Goal: Check status: Check status

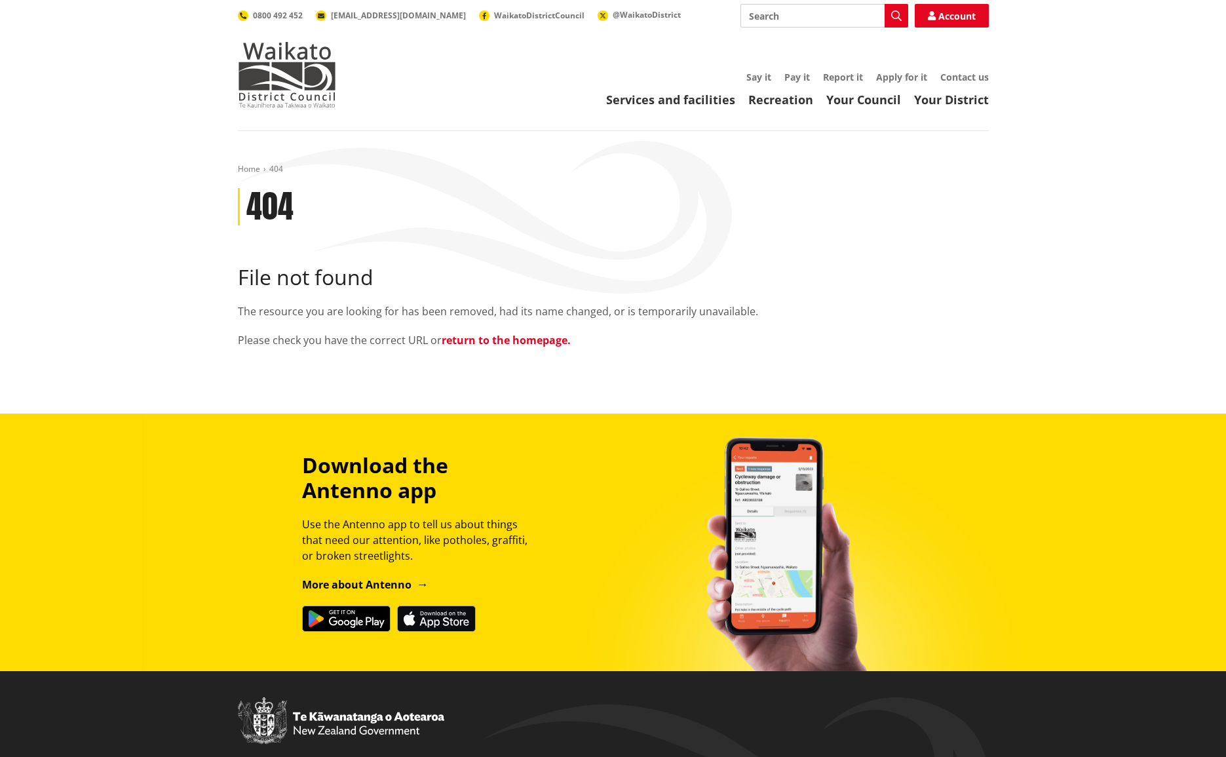
click at [511, 341] on link "return to the homepage." at bounding box center [506, 340] width 129 height 14
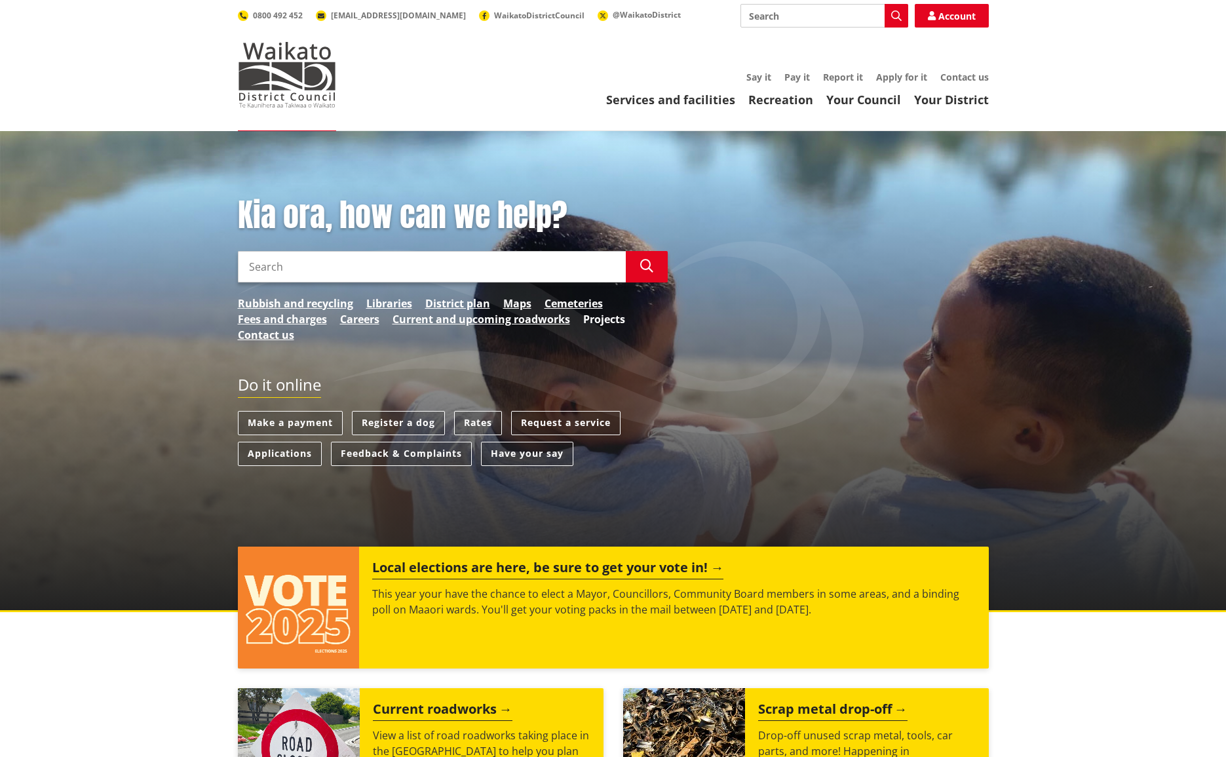
click at [617, 323] on link "Projects" at bounding box center [604, 319] width 42 height 16
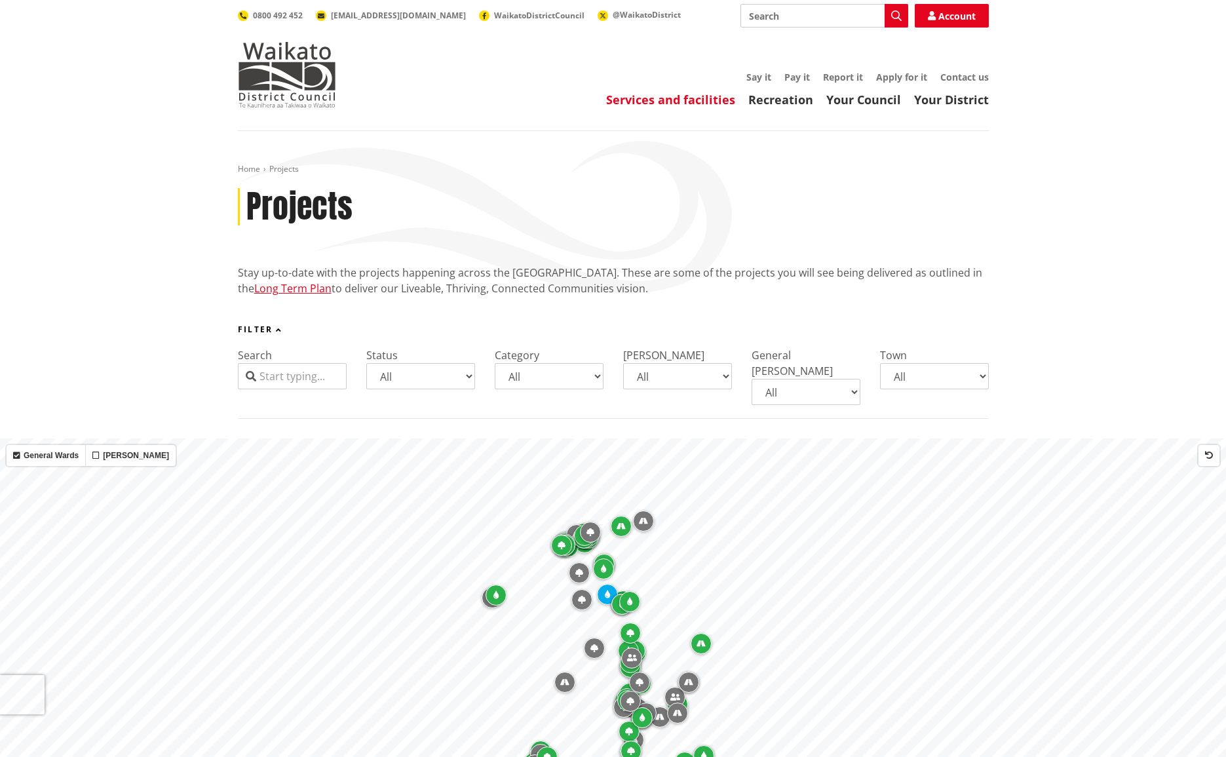
click at [694, 104] on link "Services and facilities" at bounding box center [670, 100] width 129 height 16
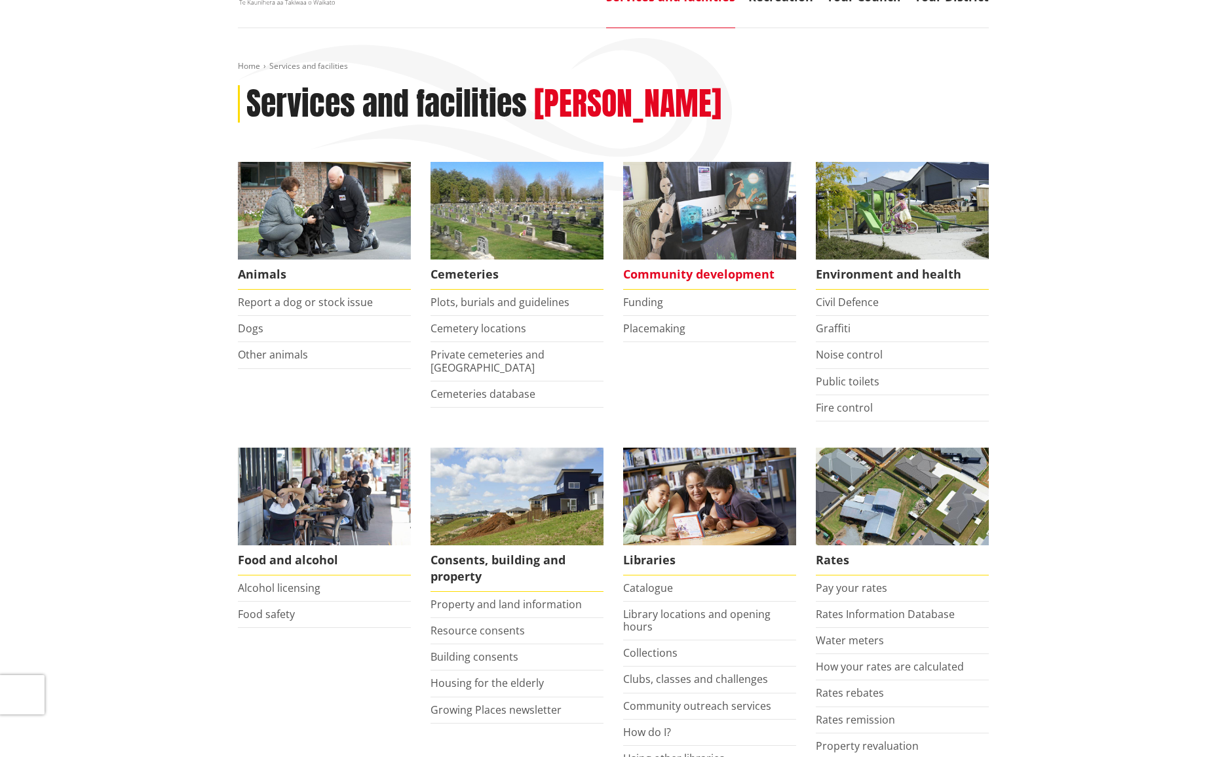
scroll to position [117, 0]
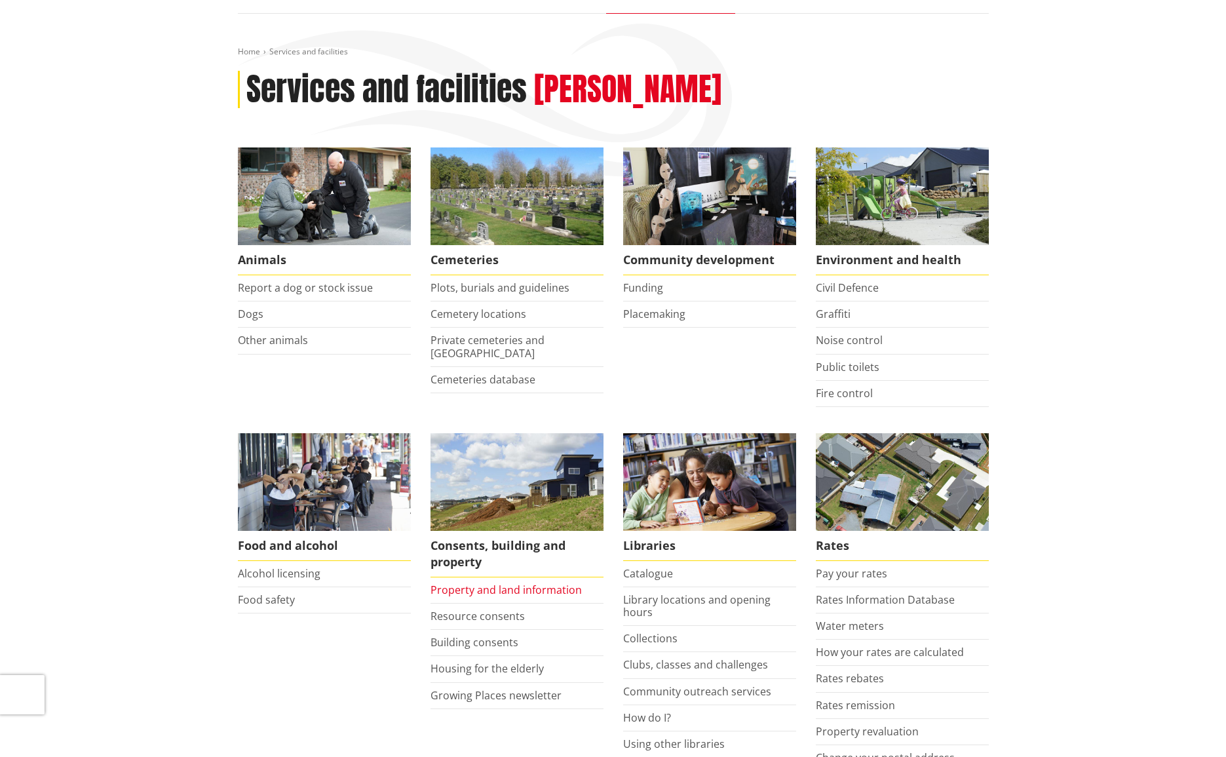
click at [522, 588] on link "Property and land information" at bounding box center [505, 590] width 151 height 14
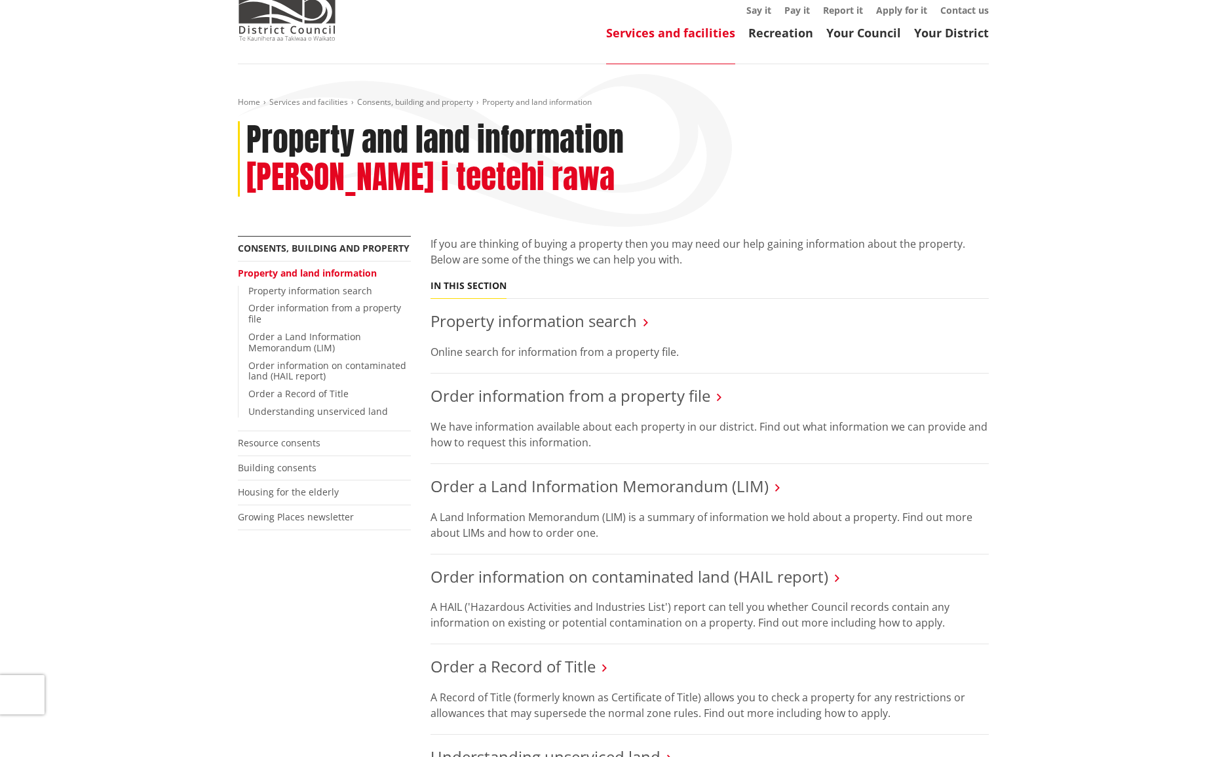
scroll to position [99, 0]
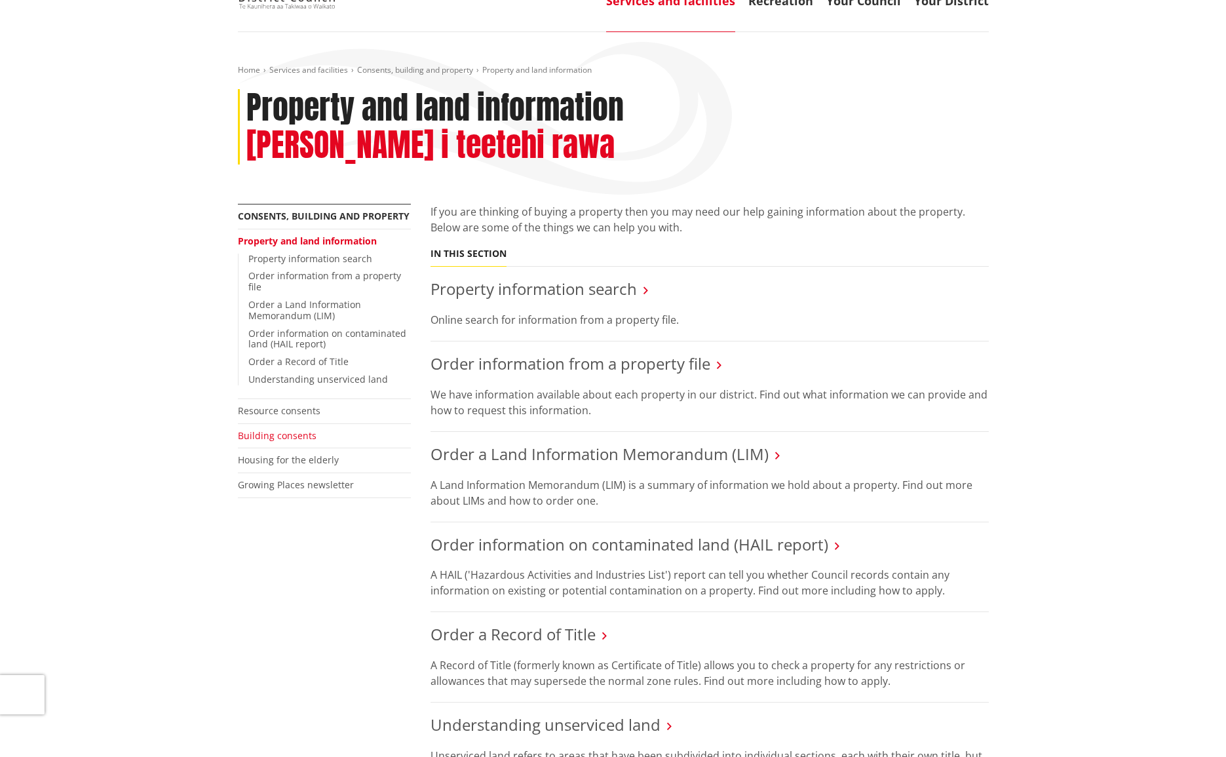
click at [292, 429] on link "Building consents" at bounding box center [277, 435] width 79 height 12
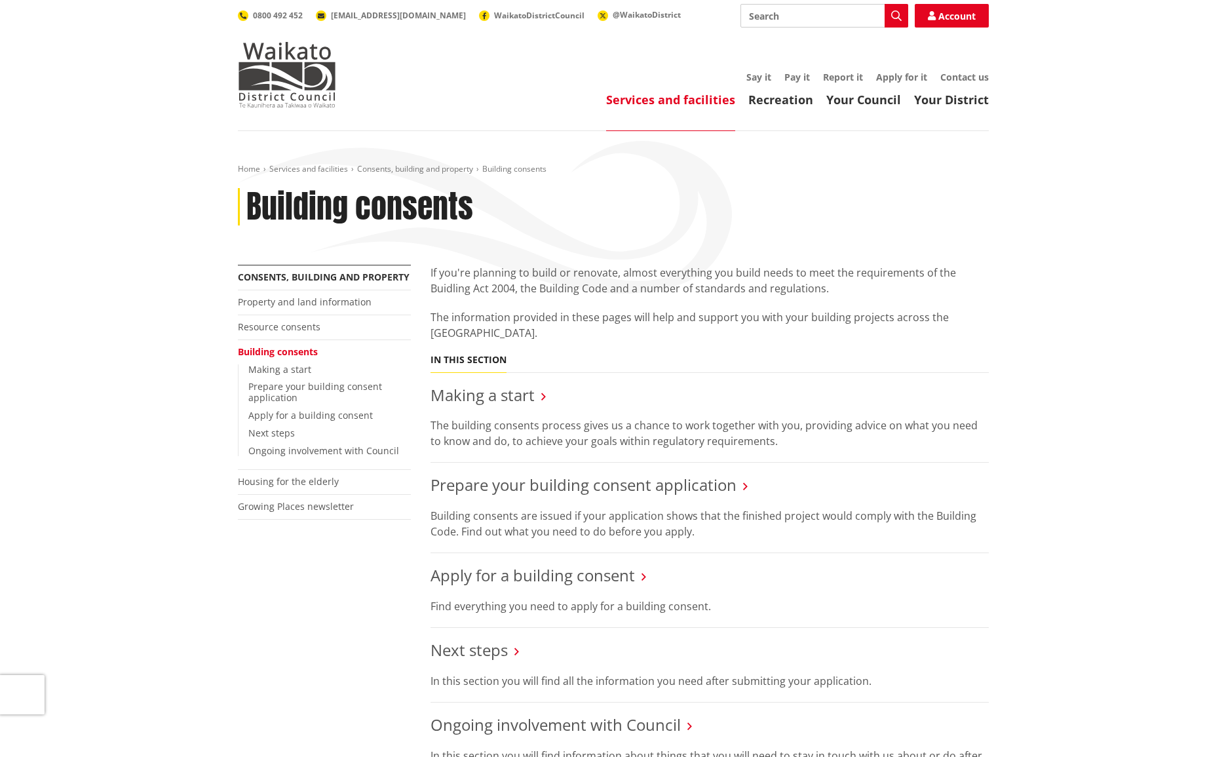
click at [798, 15] on input "Search" at bounding box center [824, 16] width 168 height 24
type input "tracking your building consent"
click at [959, 18] on link "Account" at bounding box center [952, 16] width 74 height 24
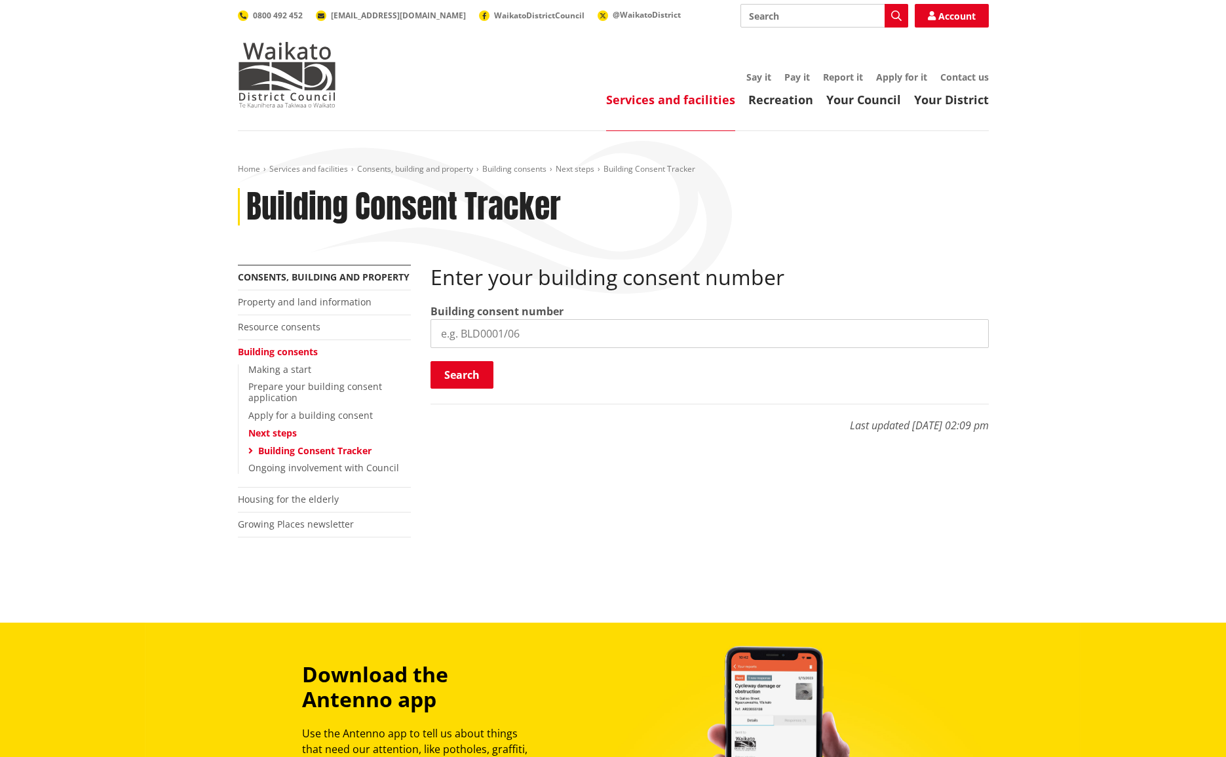
click at [521, 324] on input "search" at bounding box center [709, 333] width 558 height 29
type input "BLD0153/26"
click at [462, 372] on button "Search" at bounding box center [461, 375] width 63 height 28
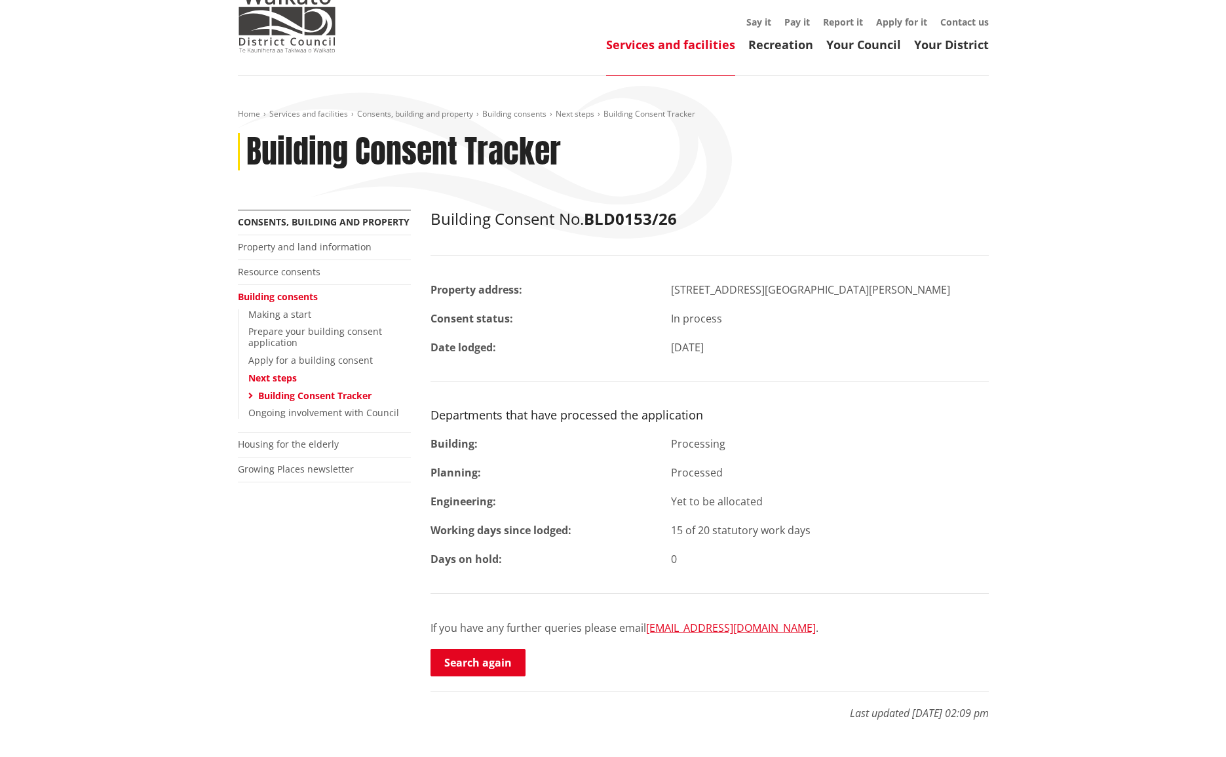
scroll to position [83, 0]
